Goal: Information Seeking & Learning: Learn about a topic

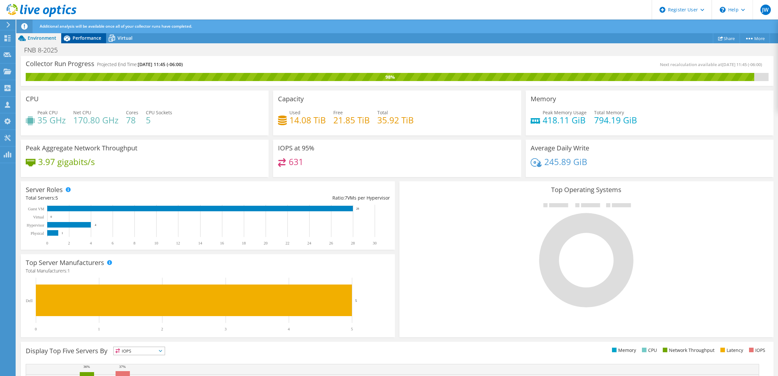
click at [91, 36] on span "Performance" at bounding box center [87, 38] width 29 height 6
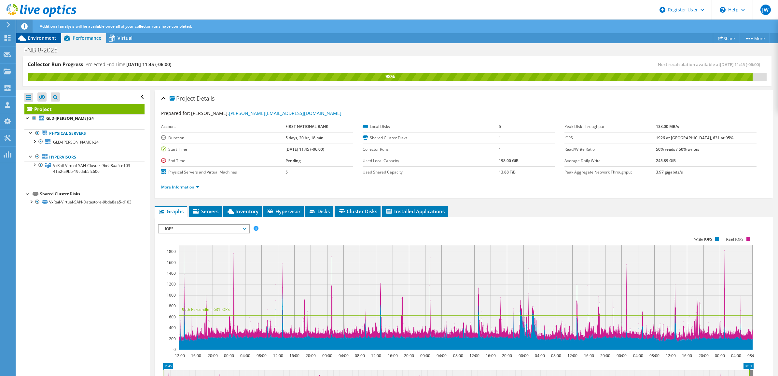
click at [42, 34] on div "Environment" at bounding box center [38, 38] width 45 height 10
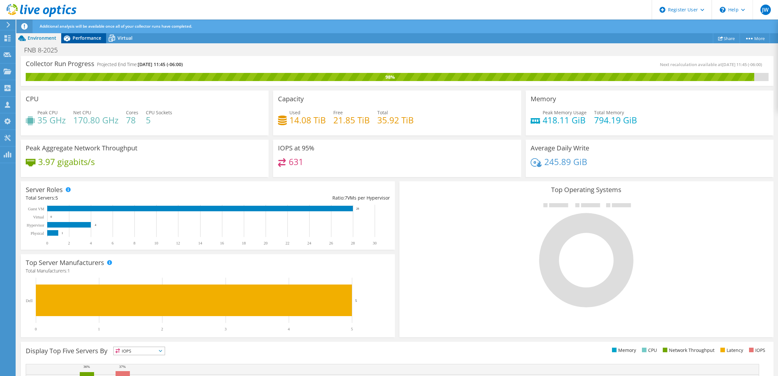
click at [87, 40] on span "Performance" at bounding box center [87, 38] width 29 height 6
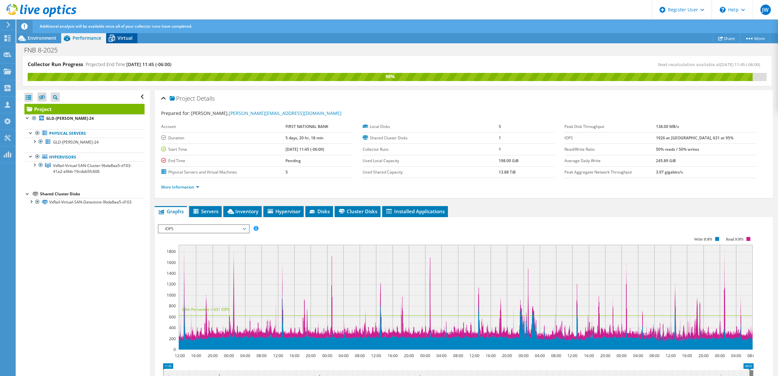
click at [119, 38] on span "Virtual" at bounding box center [124, 38] width 15 height 6
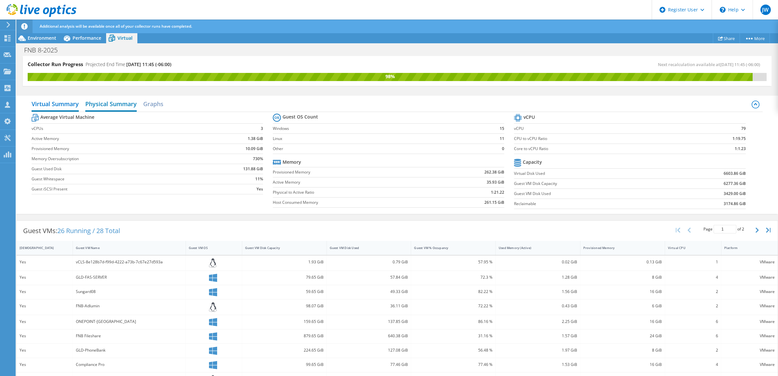
click at [117, 107] on h2 "Physical Summary" at bounding box center [110, 104] width 51 height 14
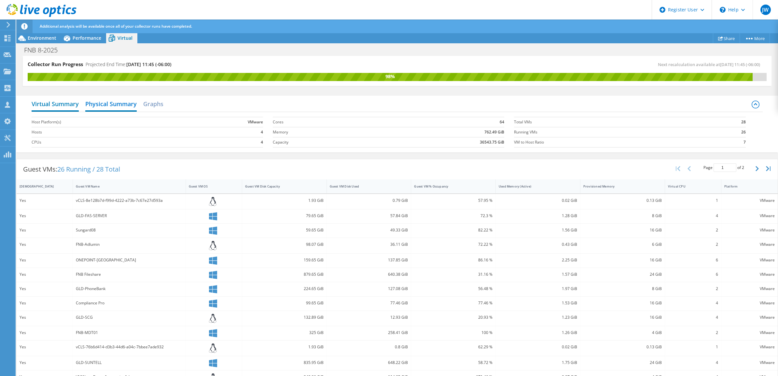
click at [61, 106] on h2 "Virtual Summary" at bounding box center [55, 104] width 47 height 14
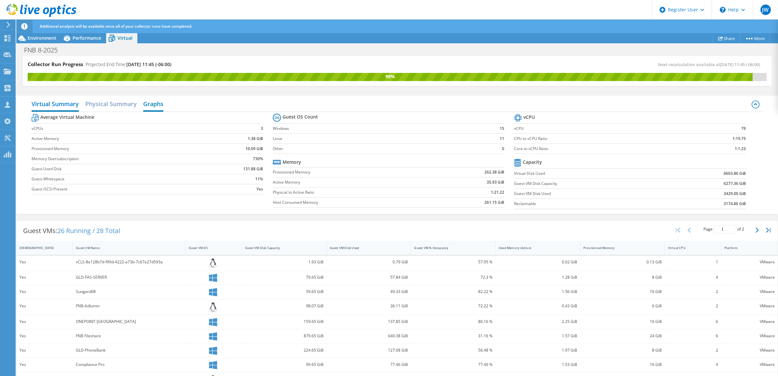
click at [154, 102] on h2 "Graphs" at bounding box center [153, 104] width 20 height 14
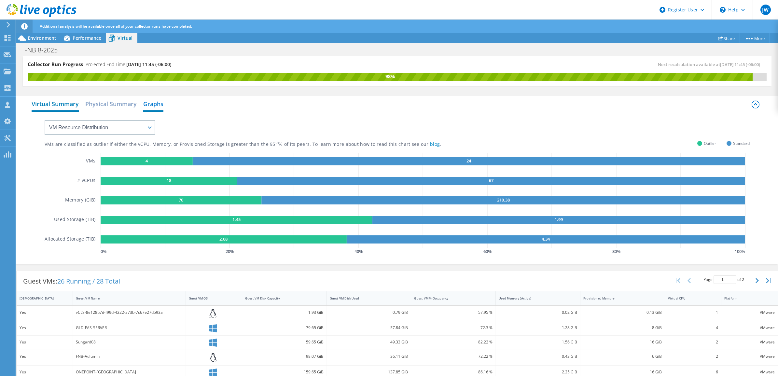
click at [62, 106] on h2 "Virtual Summary" at bounding box center [55, 104] width 47 height 14
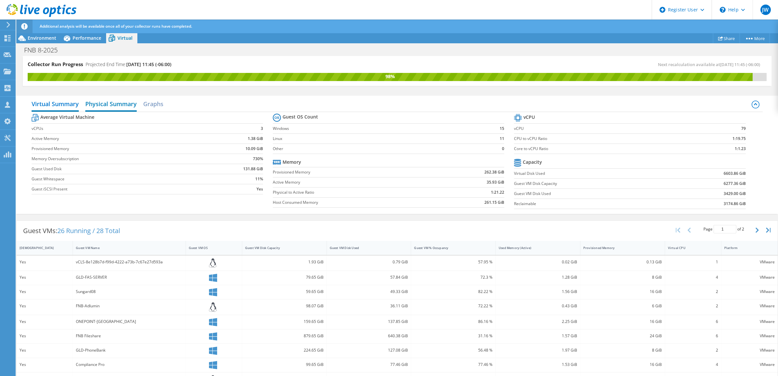
click at [103, 103] on h2 "Physical Summary" at bounding box center [110, 104] width 51 height 14
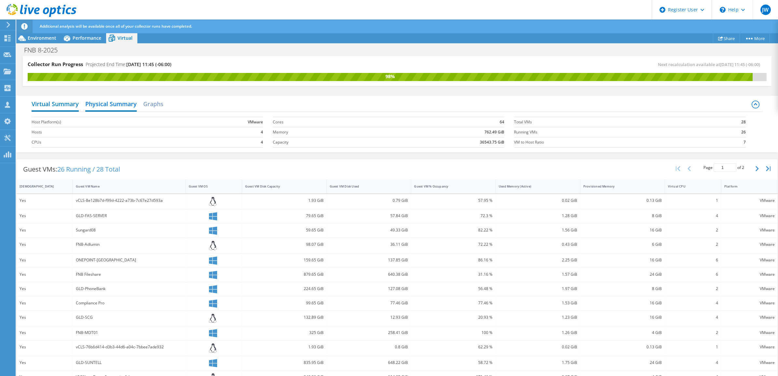
click at [58, 103] on h2 "Virtual Summary" at bounding box center [55, 104] width 47 height 14
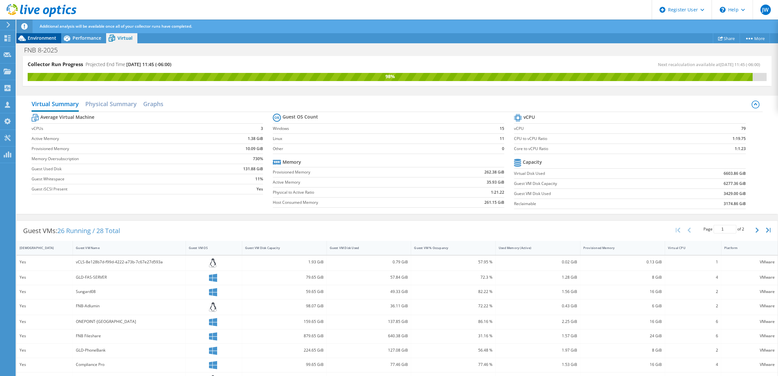
click at [52, 42] on div "Environment" at bounding box center [38, 38] width 45 height 10
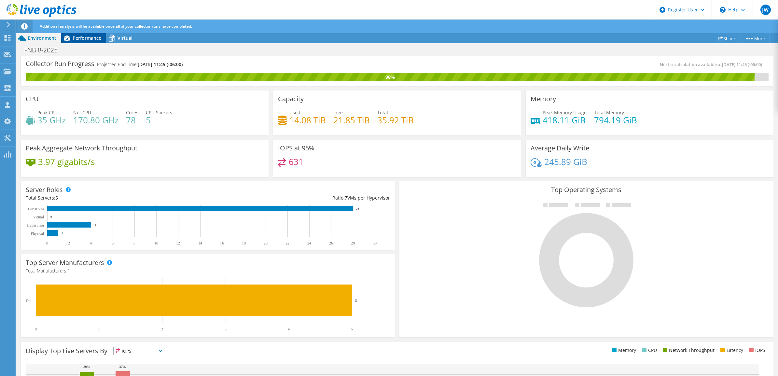
click at [86, 39] on span "Performance" at bounding box center [87, 38] width 29 height 6
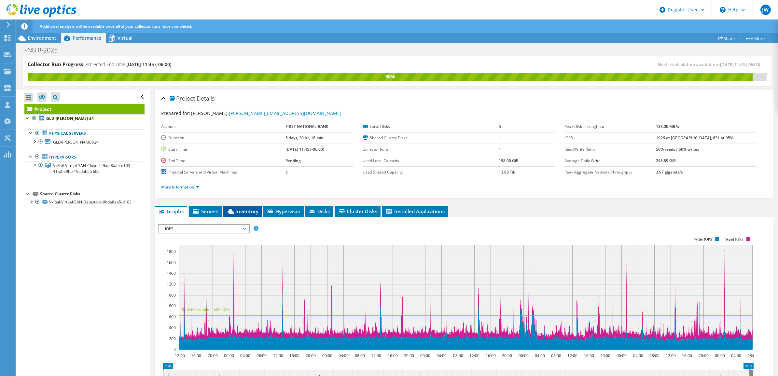
click at [251, 212] on span "Inventory" at bounding box center [242, 211] width 32 height 7
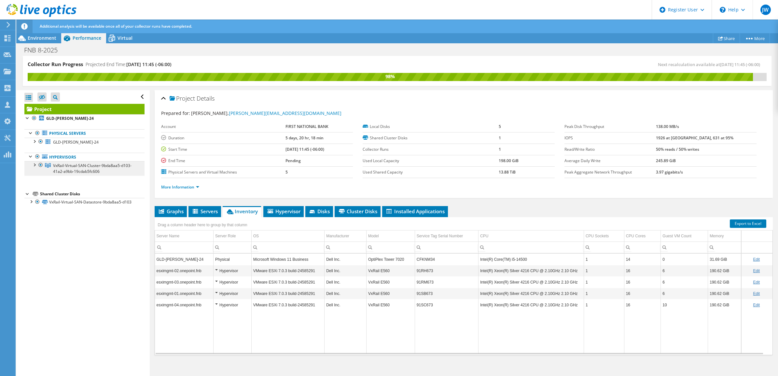
click at [87, 171] on span "VxRail-Virtual-SAN-Cluster-9bda8aa5-d103-41a2-a9bb-19cdab5fc606" at bounding box center [92, 168] width 78 height 11
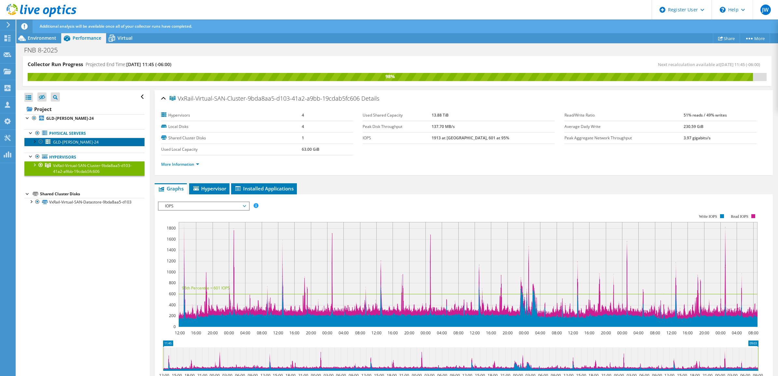
click at [72, 145] on link "GLD-[PERSON_NAME]-24" at bounding box center [84, 142] width 120 height 8
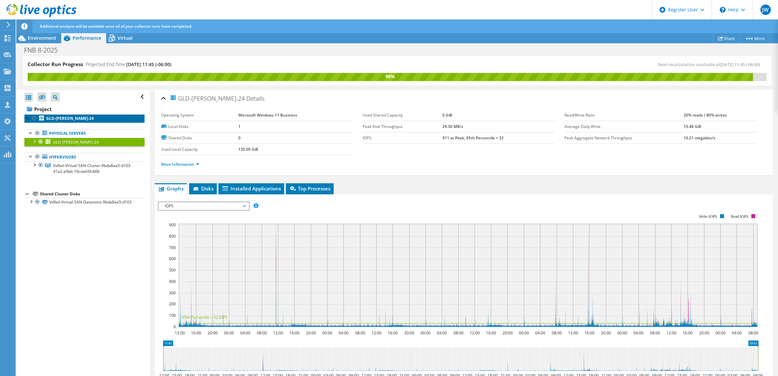
click at [66, 119] on b "GLD-[PERSON_NAME]-24" at bounding box center [70, 119] width 48 height 6
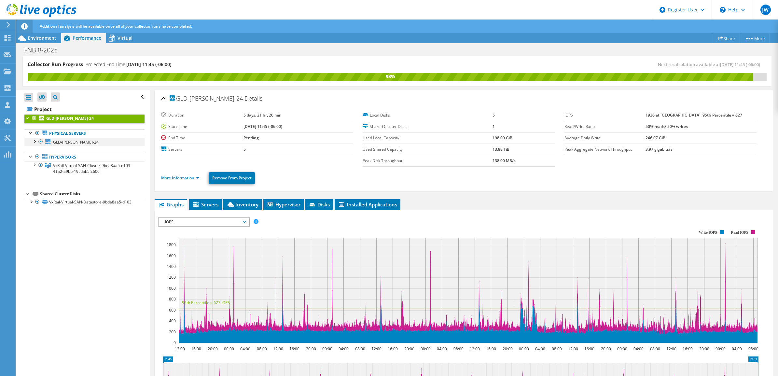
click at [34, 142] on div at bounding box center [34, 141] width 7 height 7
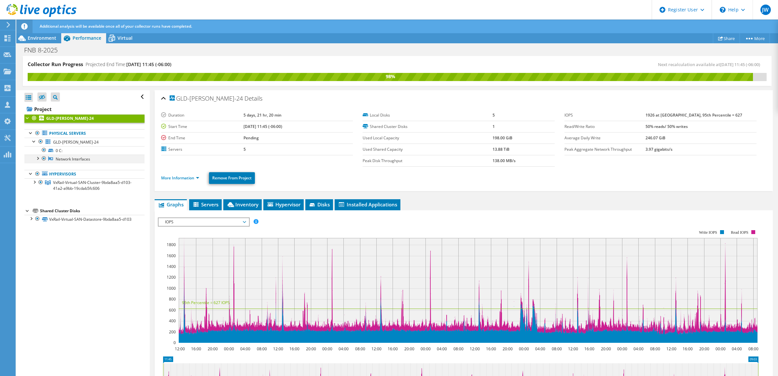
click at [36, 160] on div at bounding box center [37, 158] width 7 height 7
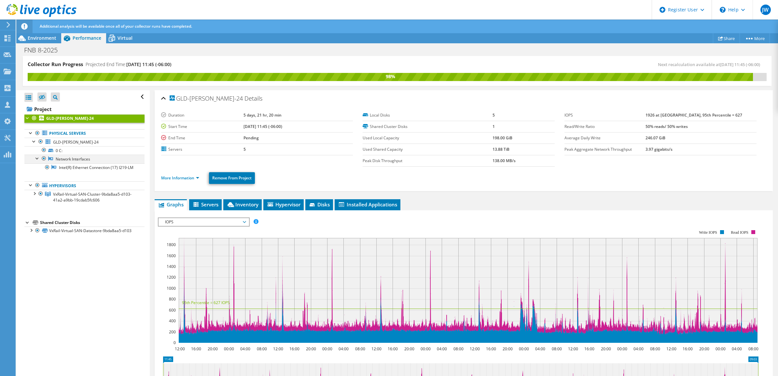
click at [36, 160] on div at bounding box center [37, 158] width 7 height 7
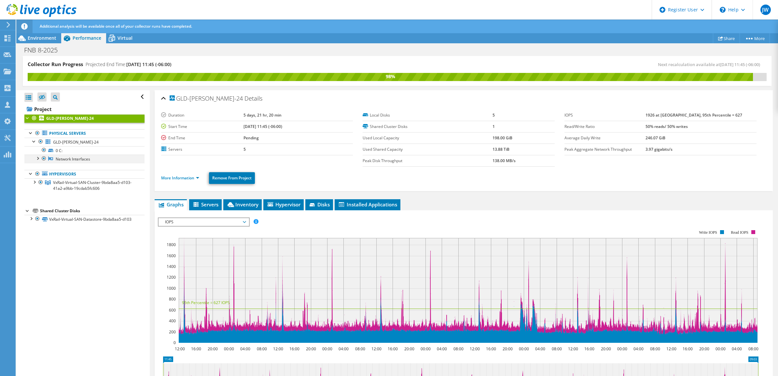
click at [36, 160] on div at bounding box center [37, 158] width 7 height 7
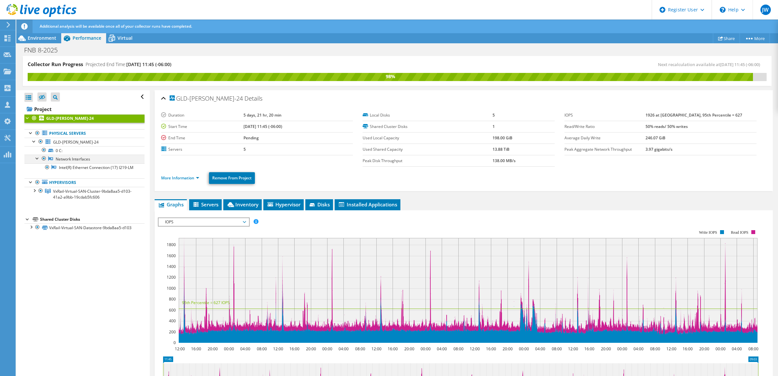
click at [36, 160] on div at bounding box center [37, 158] width 7 height 7
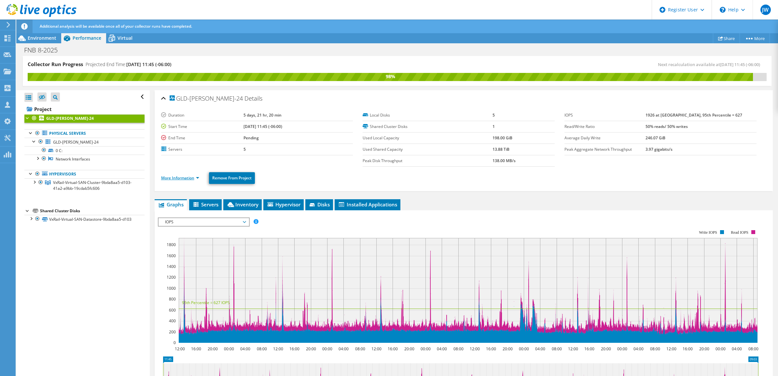
click at [173, 178] on link "More Information" at bounding box center [180, 178] width 38 height 6
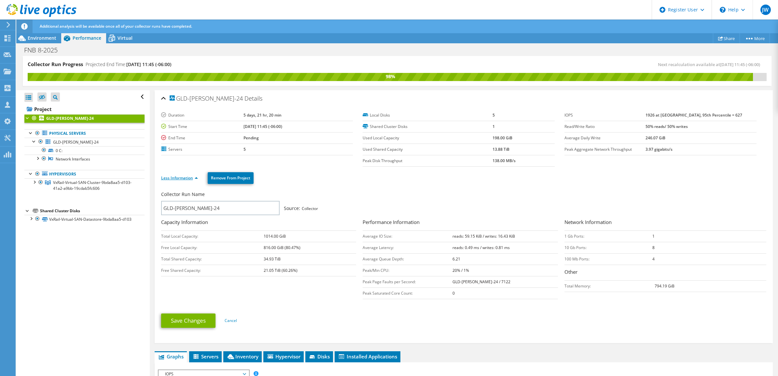
click at [173, 178] on link "Less Information" at bounding box center [179, 178] width 37 height 6
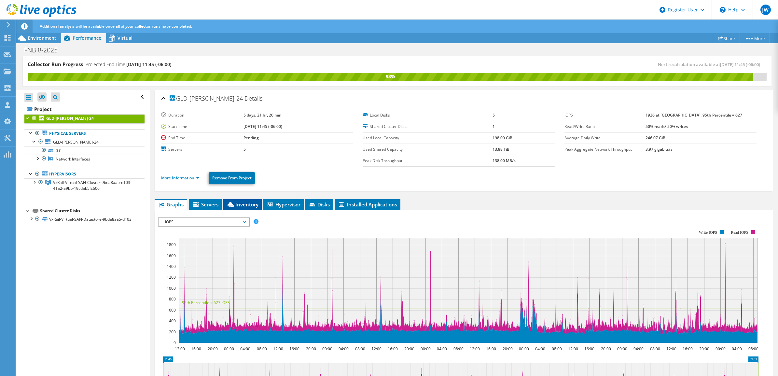
click at [248, 206] on span "Inventory" at bounding box center [242, 204] width 32 height 7
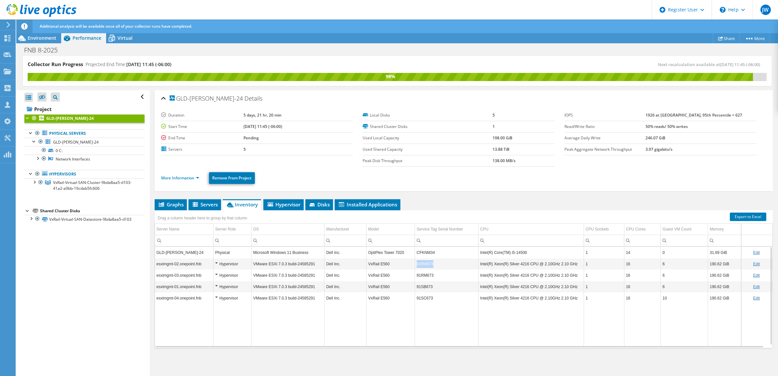
copy tr "91RH673"
drag, startPoint x: 440, startPoint y: 267, endPoint x: 411, endPoint y: 266, distance: 29.3
click at [411, 266] on tr "esximgmt-02.onepoint.fnb Hypervisor VMware ESXi 7.0.3 build-24585291 Dell Inc. …" at bounding box center [464, 263] width 618 height 11
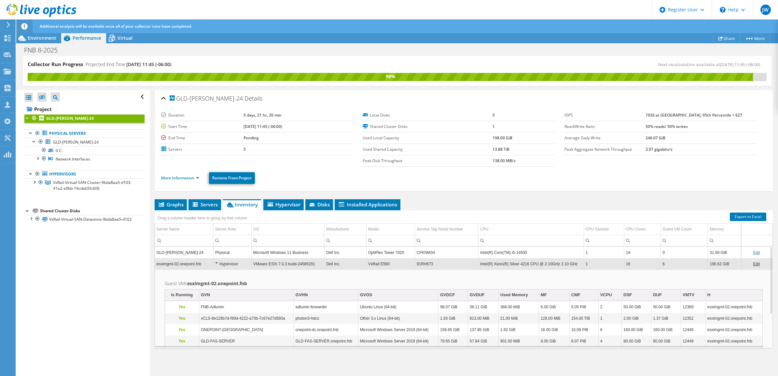
click at [459, 196] on div "GLD-[PERSON_NAME]-24 Details Duration 5 days, 21 hr, 20 min Start Time [DATE] 1…" at bounding box center [464, 233] width 628 height 286
click at [441, 266] on td "91RH673" at bounding box center [446, 263] width 63 height 11
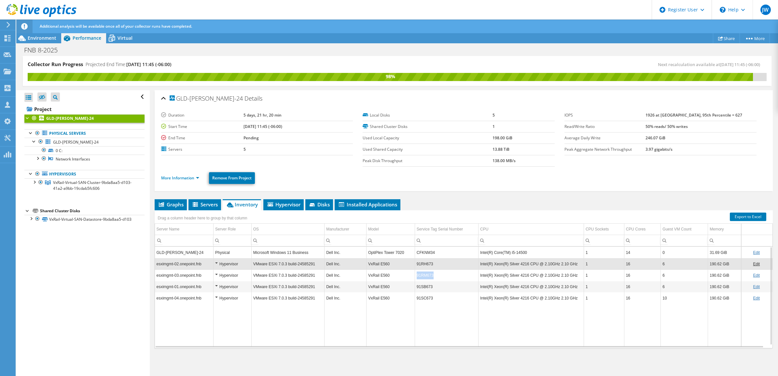
copy td "91RM673"
drag, startPoint x: 436, startPoint y: 275, endPoint x: 413, endPoint y: 278, distance: 23.9
click at [415, 278] on td "91RM673" at bounding box center [446, 274] width 63 height 11
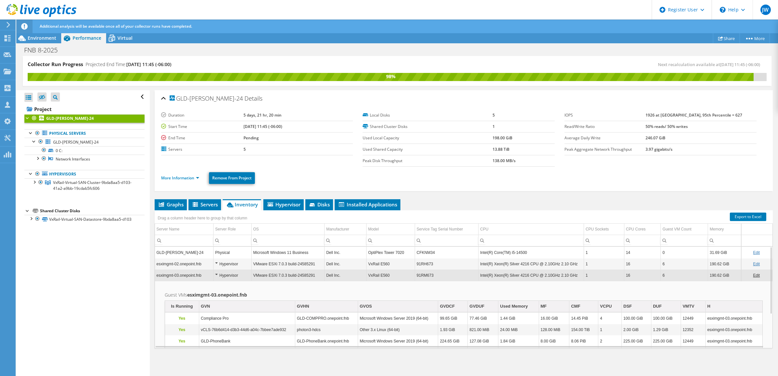
click at [169, 252] on td "GLD-[PERSON_NAME]-24" at bounding box center [184, 252] width 59 height 11
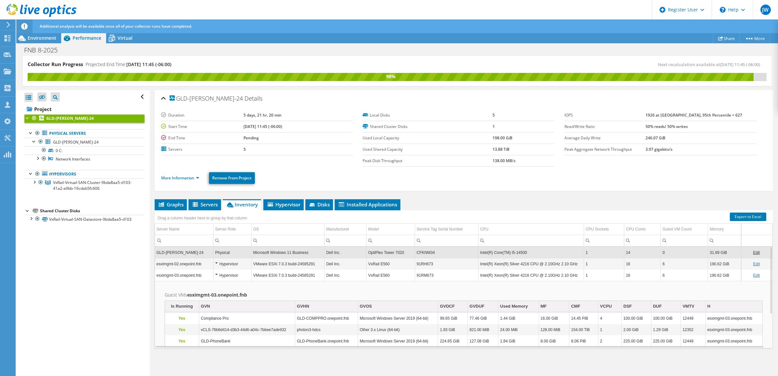
click at [119, 271] on div "Open All Close All Hide Excluded Nodes Project Tree Filter" at bounding box center [82, 233] width 133 height 286
click at [211, 204] on span "Servers" at bounding box center [205, 204] width 26 height 7
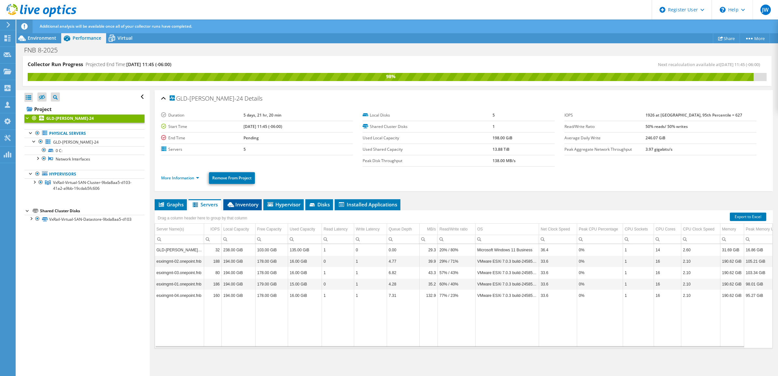
click at [235, 206] on span "Inventory" at bounding box center [242, 204] width 32 height 7
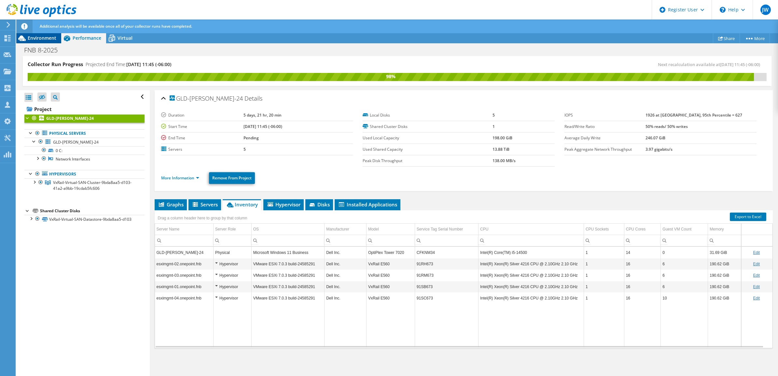
click at [49, 41] on span "Environment" at bounding box center [42, 38] width 29 height 6
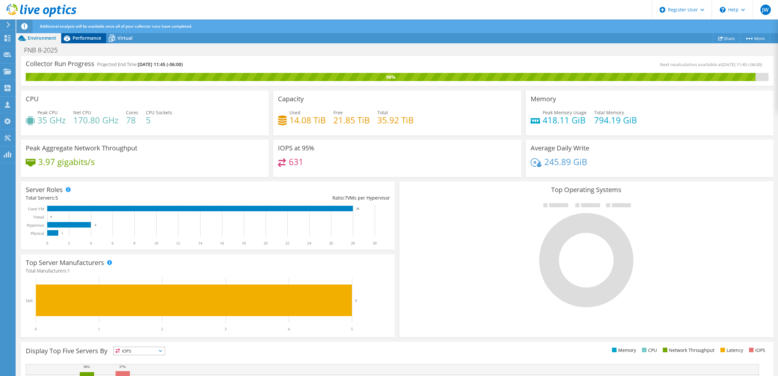
click at [73, 35] on span "Performance" at bounding box center [87, 38] width 29 height 6
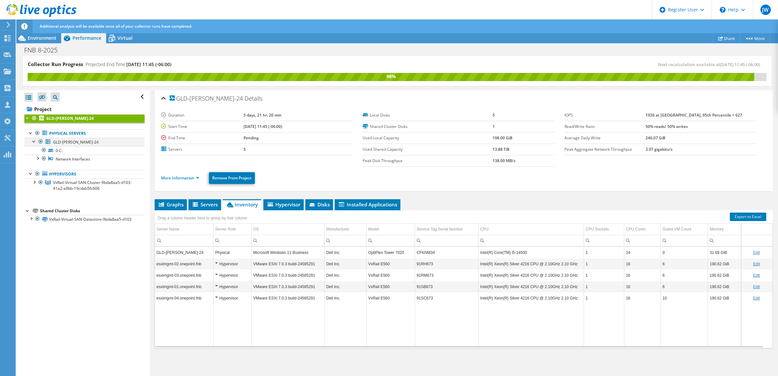
click at [34, 142] on div at bounding box center [34, 141] width 7 height 7
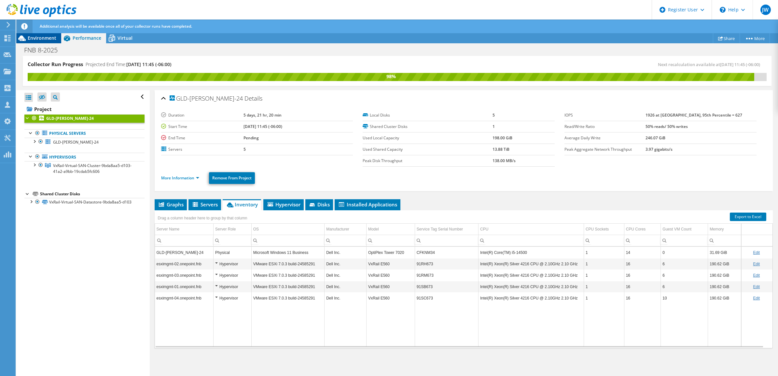
click at [42, 39] on span "Environment" at bounding box center [42, 38] width 29 height 6
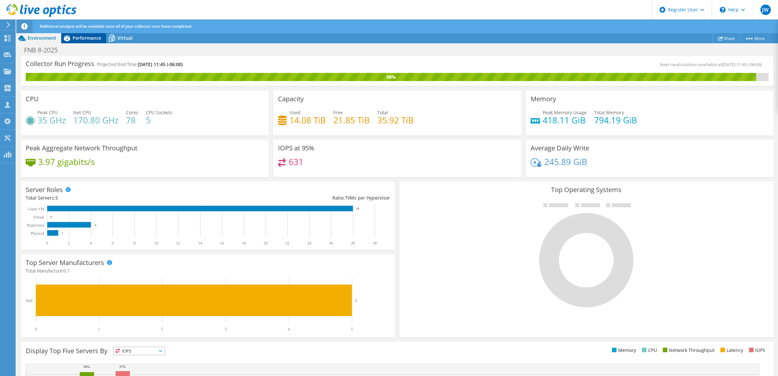
click at [80, 40] on span "Performance" at bounding box center [87, 38] width 29 height 6
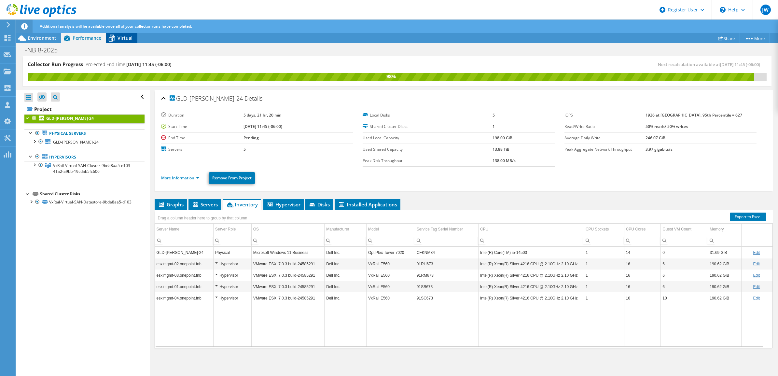
click at [110, 40] on icon at bounding box center [111, 38] width 11 height 11
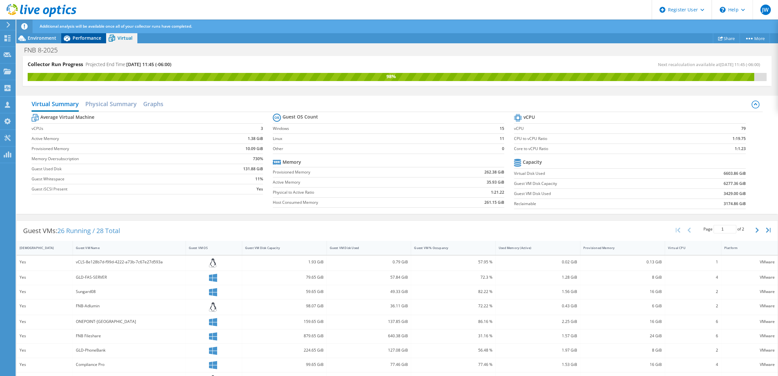
click at [89, 36] on span "Performance" at bounding box center [87, 38] width 29 height 6
